Goal: Transaction & Acquisition: Purchase product/service

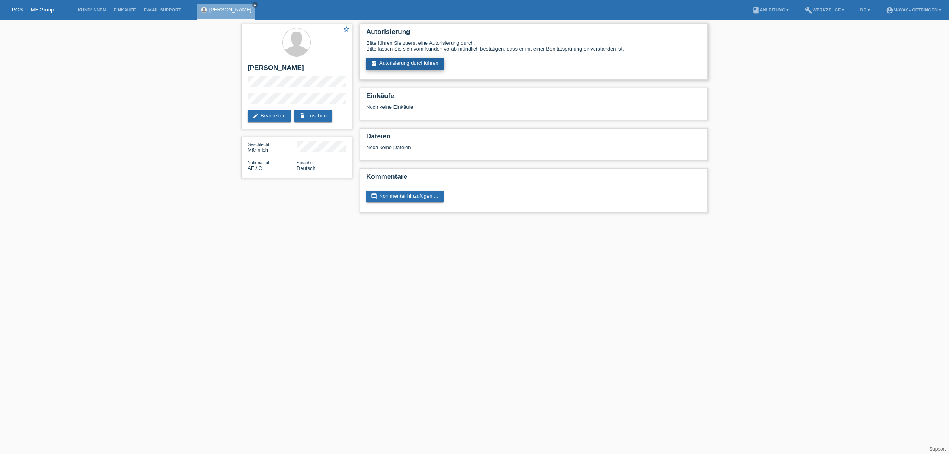
click at [422, 62] on link "assignment_turned_in Autorisierung durchführen" at bounding box center [405, 64] width 78 height 12
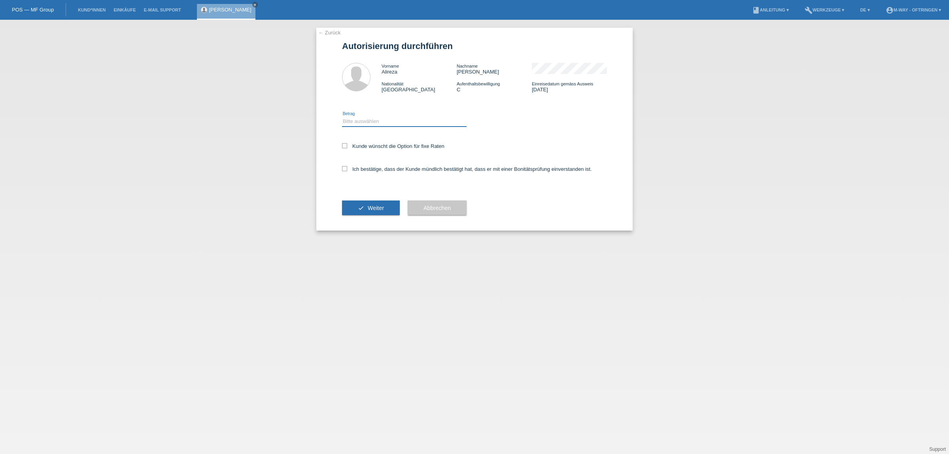
click at [380, 125] on select "Bitte auswählen CHF 1.00 - CHF 499.00 CHF 500.00 - CHF 1'999.00 CHF 2'000.00 - …" at bounding box center [404, 121] width 125 height 9
select select "3"
click at [342, 117] on select "Bitte auswählen CHF 1.00 - CHF 499.00 CHF 500.00 - CHF 1'999.00 CHF 2'000.00 - …" at bounding box center [404, 121] width 125 height 9
click at [342, 143] on icon at bounding box center [344, 145] width 5 height 5
click at [342, 143] on input "Kunde wünscht die Option für fixe Raten" at bounding box center [344, 145] width 5 height 5
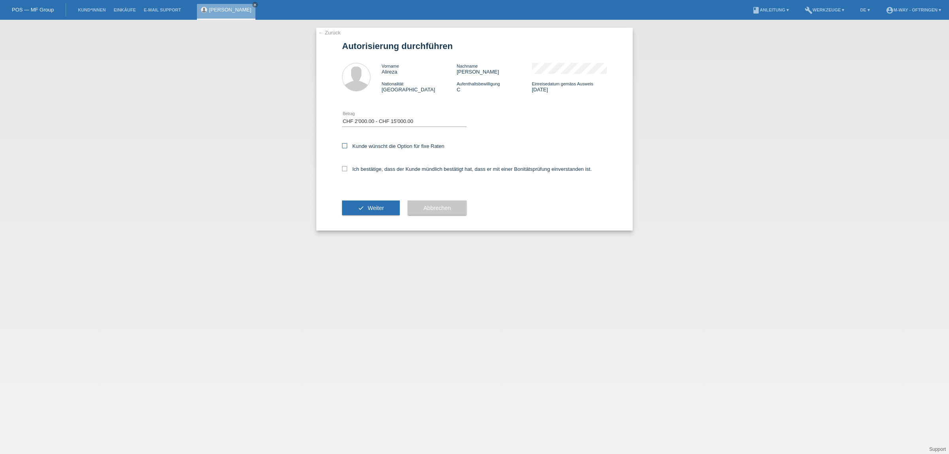
checkbox input "true"
click at [343, 169] on icon at bounding box center [344, 168] width 5 height 5
click at [343, 169] on input "Ich bestätige, dass der Kunde mündlich bestätigt hat, dass er mit einer Bonität…" at bounding box center [344, 168] width 5 height 5
checkbox input "true"
click at [373, 205] on span "Weiter" at bounding box center [376, 208] width 16 height 6
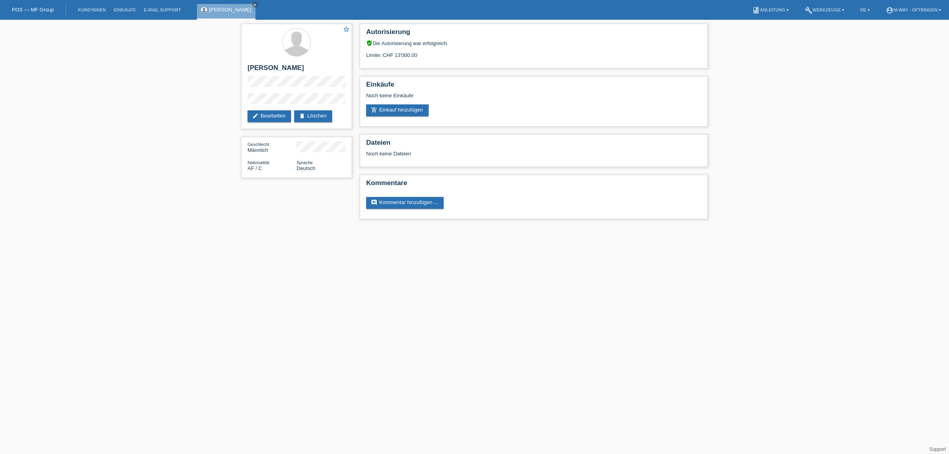
click at [38, 129] on div "star_border Alireza Hakimi edit Bearbeiten delete Löschen Geschlecht Männlich N…" at bounding box center [474, 123] width 949 height 207
click at [418, 109] on link "add_shopping_cart Einkauf hinzufügen" at bounding box center [397, 110] width 62 height 12
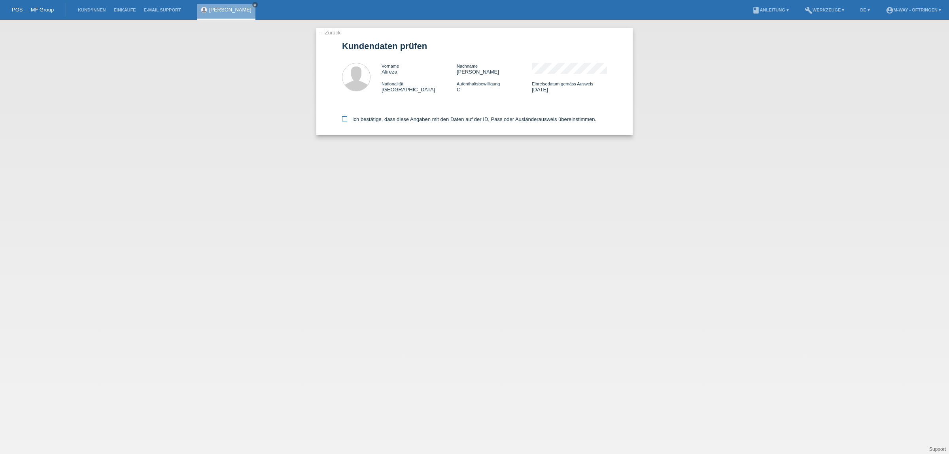
click at [346, 118] on icon at bounding box center [344, 118] width 5 height 5
click at [346, 118] on input "Ich bestätige, dass diese Angaben mit den Daten auf der ID, Pass oder Ausländer…" at bounding box center [344, 118] width 5 height 5
checkbox input "true"
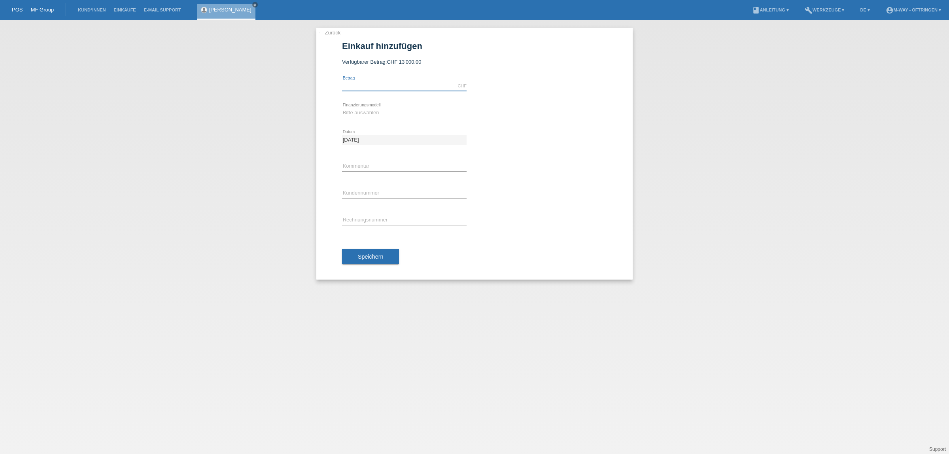
click at [452, 84] on input "text" at bounding box center [404, 86] width 125 height 10
type input "2400.00"
click at [425, 114] on select "Bitte auswählen Fixe Raten Kauf auf Rechnung mit Teilzahlungsoption" at bounding box center [404, 112] width 125 height 9
select select "77"
click at [342, 108] on select "Bitte auswählen Fixe Raten Kauf auf Rechnung mit Teilzahlungsoption" at bounding box center [404, 112] width 125 height 9
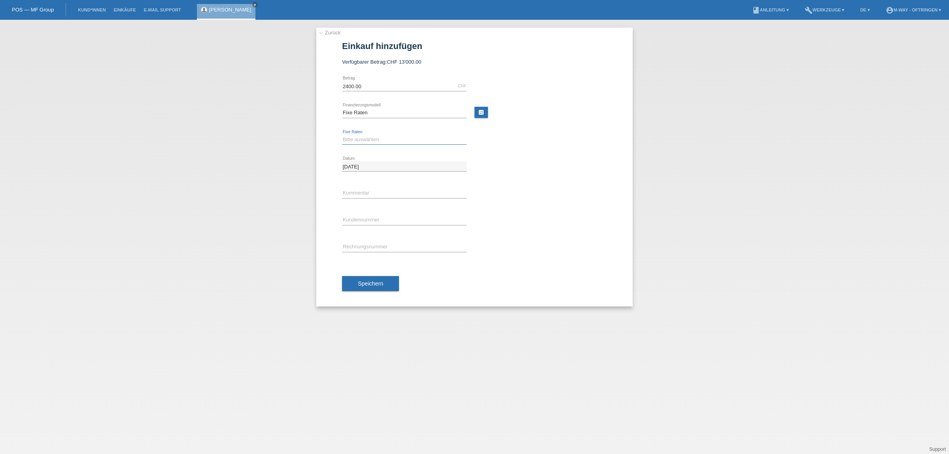
click at [417, 143] on select "Bitte auswählen 4 Raten 5 Raten 6 Raten 7 Raten 8 Raten 9 Raten 10 Raten 11 Rat…" at bounding box center [404, 139] width 125 height 9
select select "202"
click at [342, 135] on select "Bitte auswählen 4 Raten 5 Raten 6 Raten 7 Raten 8 Raten 9 Raten 10 Raten 11 Rat…" at bounding box center [404, 139] width 125 height 9
click at [377, 217] on input "text" at bounding box center [404, 220] width 125 height 10
type input "K194015"
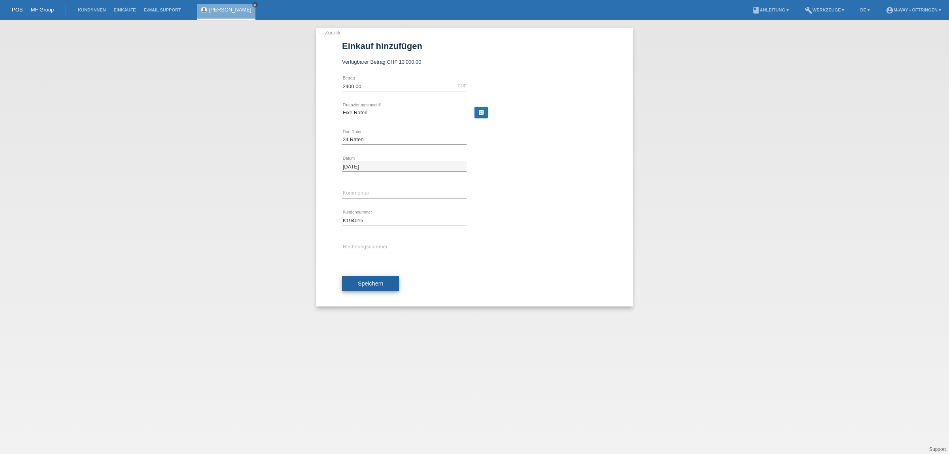
click at [370, 287] on button "Speichern" at bounding box center [370, 283] width 57 height 15
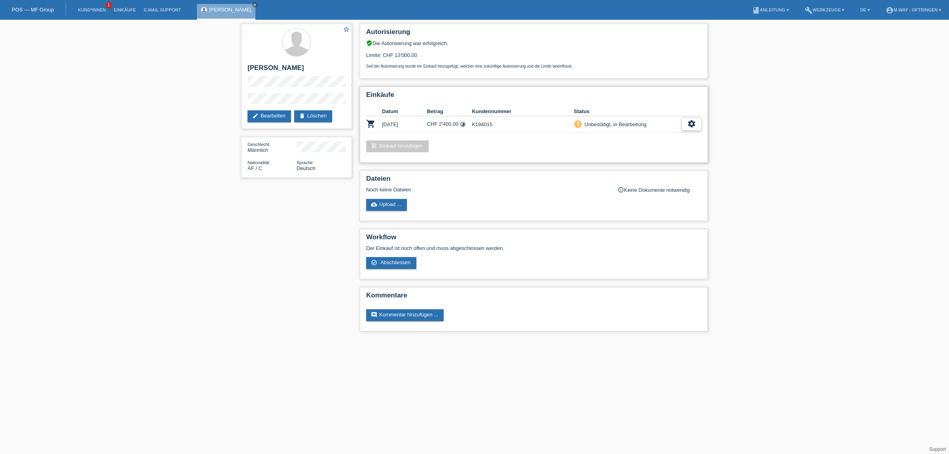
click at [698, 119] on div "settings" at bounding box center [692, 124] width 20 height 13
click at [657, 157] on div "check_circle_outline Abschliessen" at bounding box center [651, 158] width 100 height 12
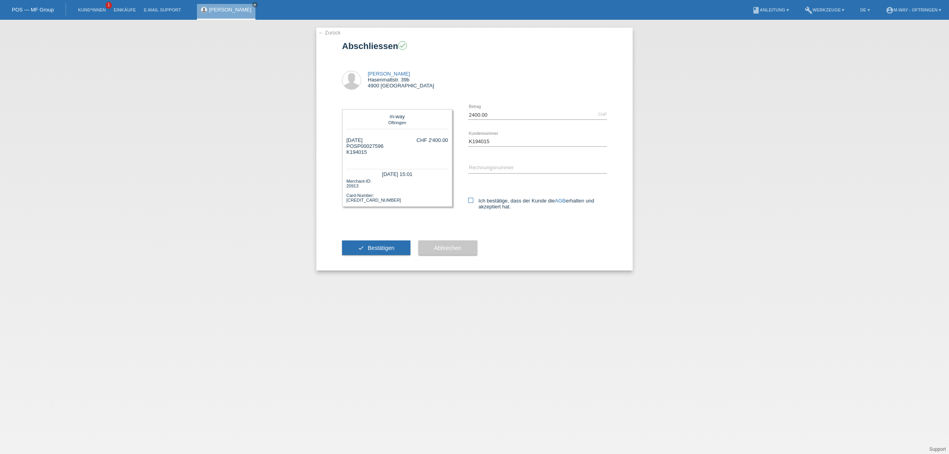
click at [480, 200] on label "Ich bestätige, dass der Kunde die AGB erhalten und akzeptiert hat." at bounding box center [537, 204] width 139 height 12
click at [473, 200] on input "Ich bestätige, dass der Kunde die AGB erhalten und akzeptiert hat." at bounding box center [470, 200] width 5 height 5
checkbox input "true"
click at [382, 248] on span "Bestätigen" at bounding box center [381, 248] width 27 height 6
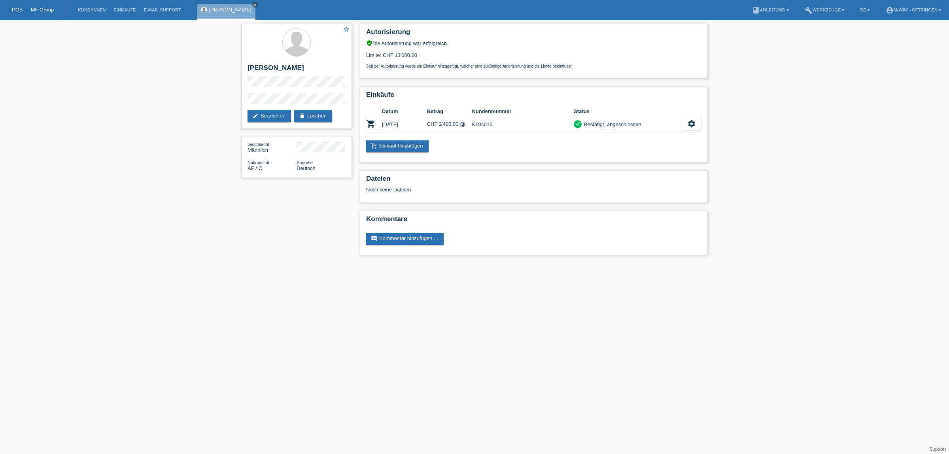
click at [253, 5] on icon "close" at bounding box center [255, 5] width 4 height 4
click at [48, 7] on link "POS — MF Group" at bounding box center [33, 10] width 42 height 6
